Goal: Task Accomplishment & Management: Manage account settings

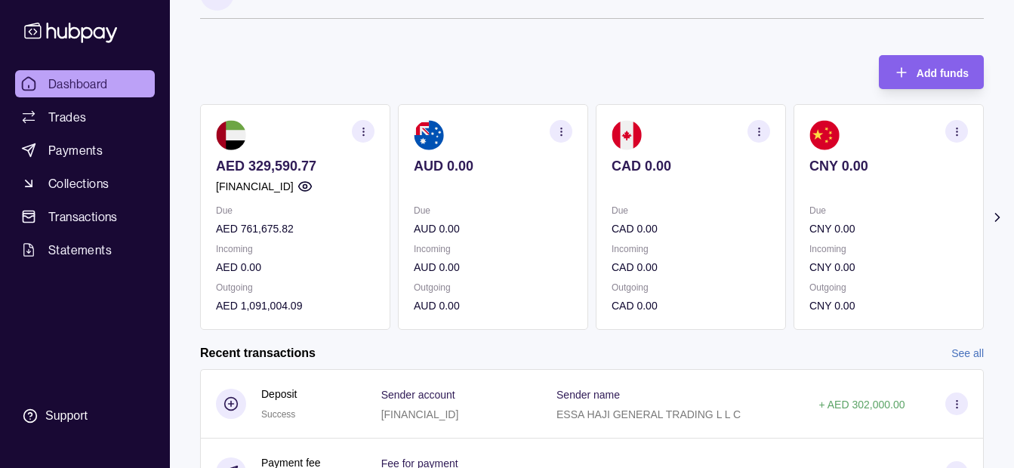
scroll to position [33, 0]
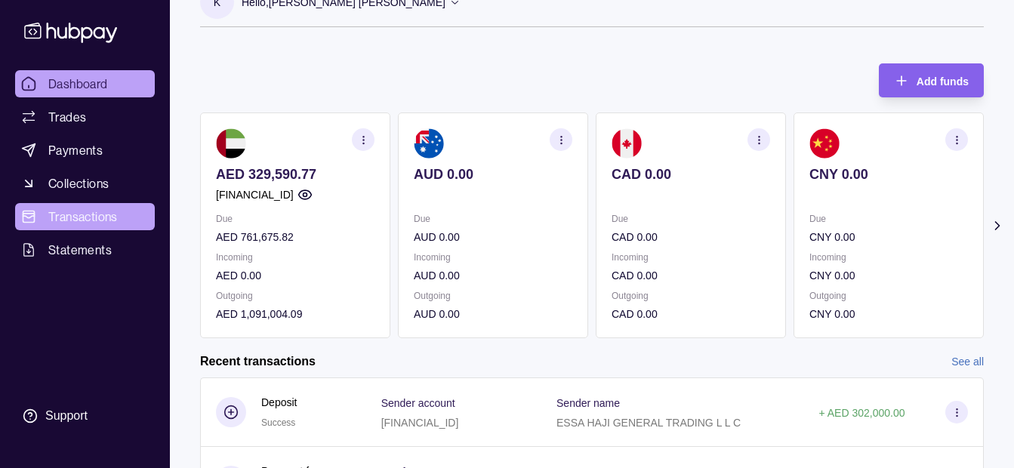
click at [117, 220] on span "Transactions" at bounding box center [82, 217] width 69 height 18
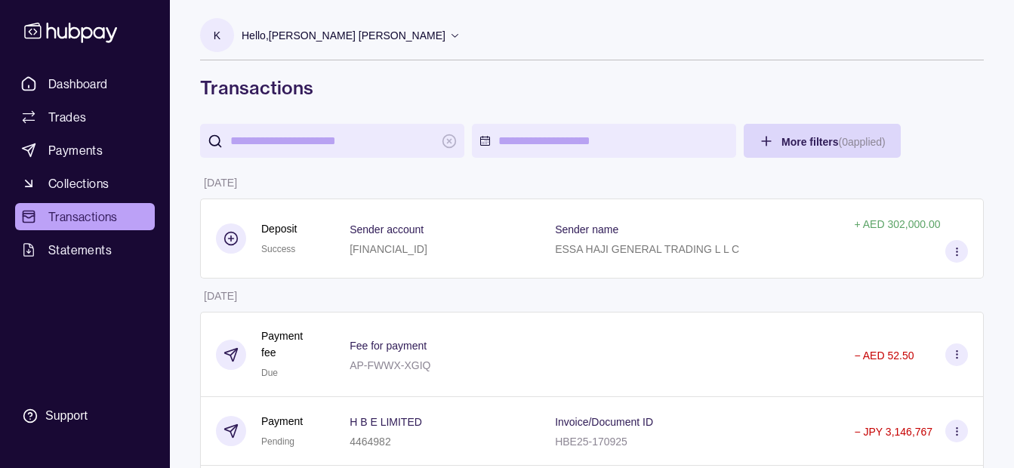
click at [333, 24] on div "Hello, [PERSON_NAME] [PERSON_NAME]" at bounding box center [351, 36] width 219 height 32
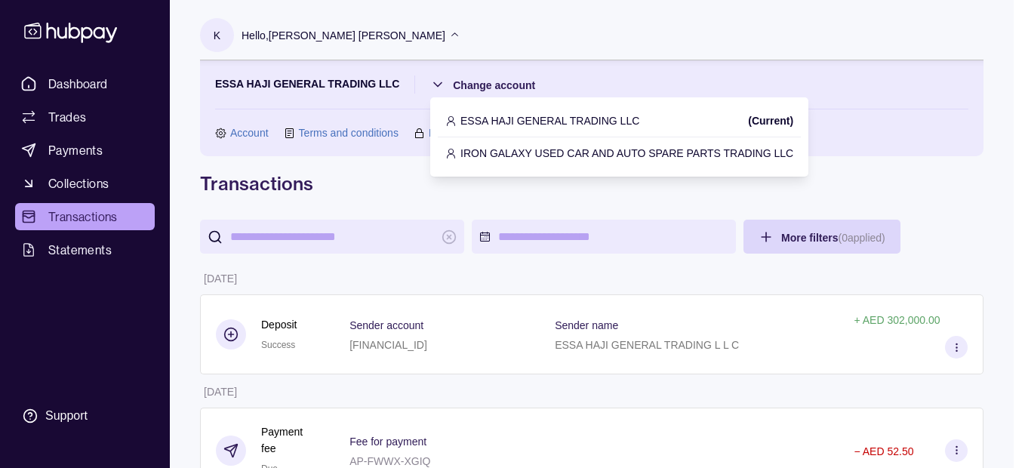
click at [519, 148] on p "IRON GALAXY USED CAR AND AUTO SPARE PARTS TRADING LLC" at bounding box center [627, 153] width 333 height 17
